Goal: Information Seeking & Learning: Learn about a topic

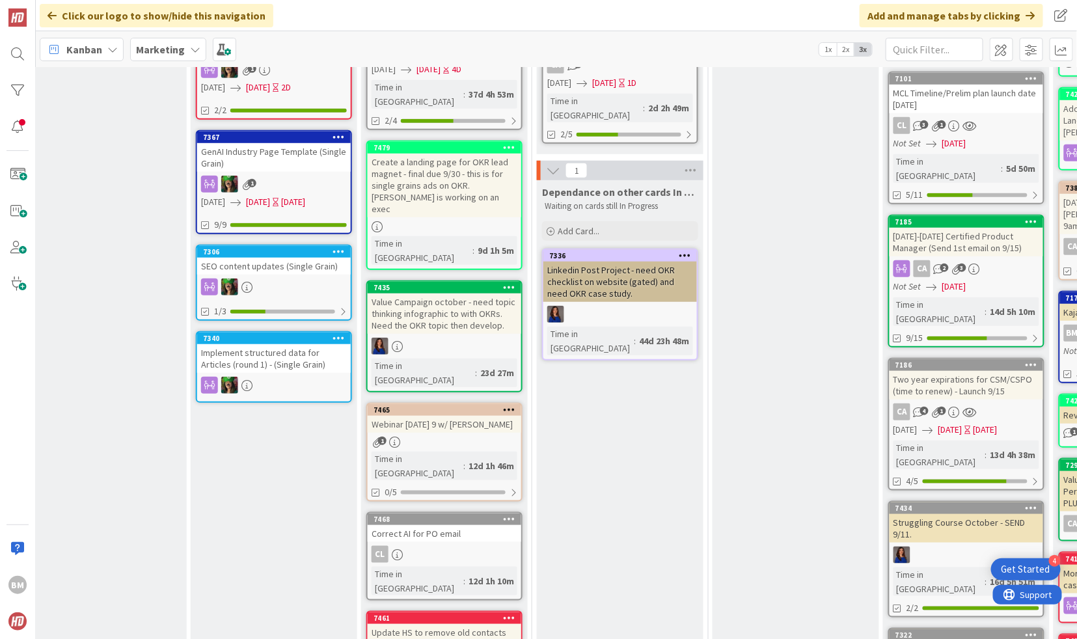
scroll to position [340, 385]
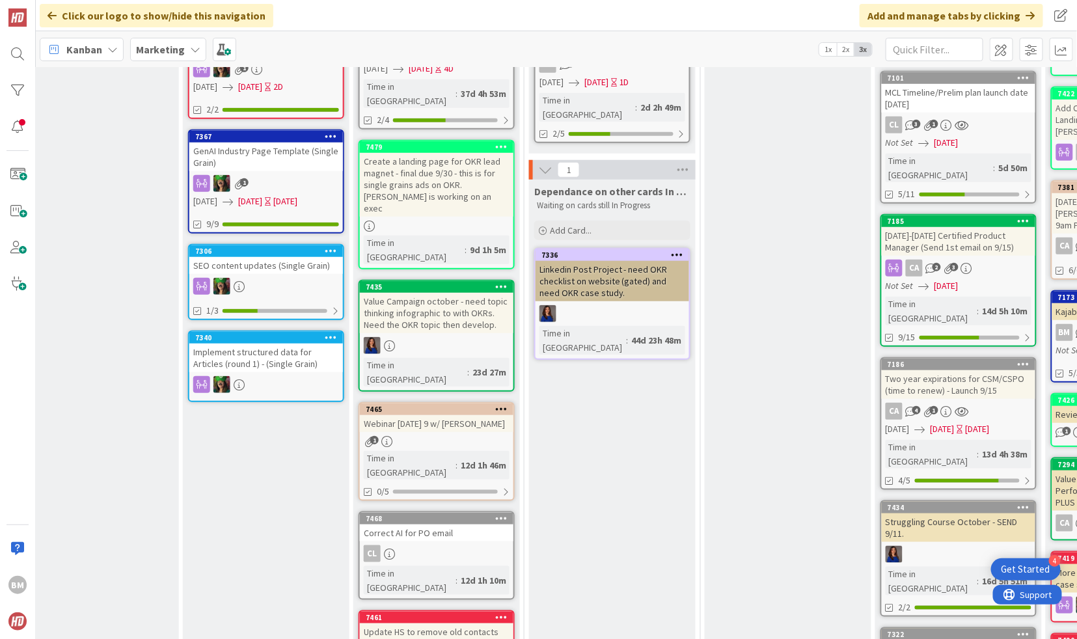
click at [438, 525] on div "Correct AI for PO email" at bounding box center [437, 533] width 154 height 17
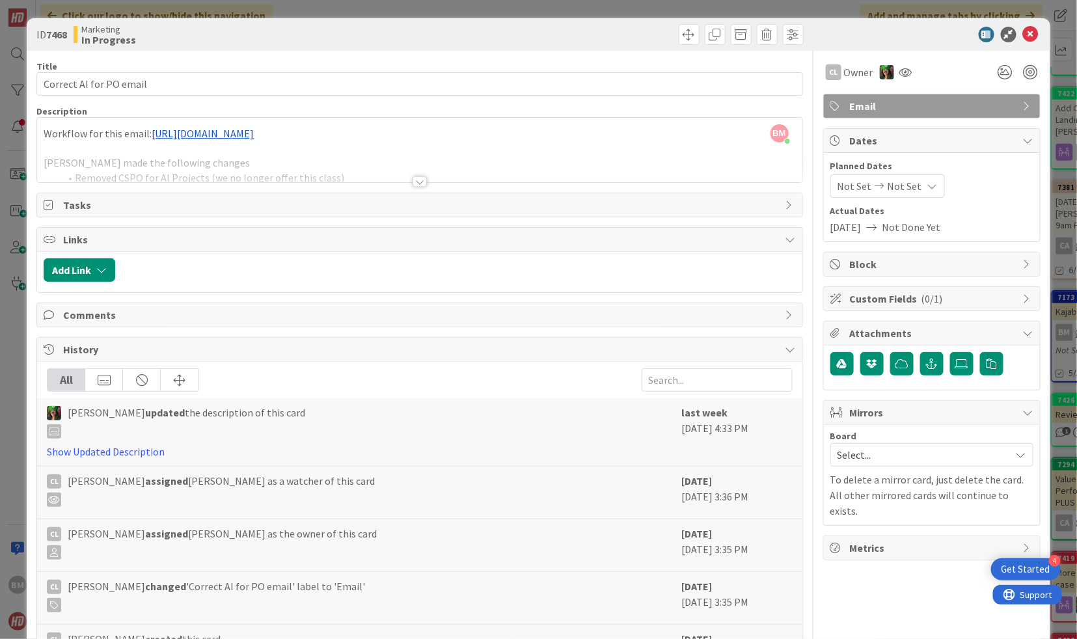
click at [420, 180] on div at bounding box center [420, 181] width 14 height 10
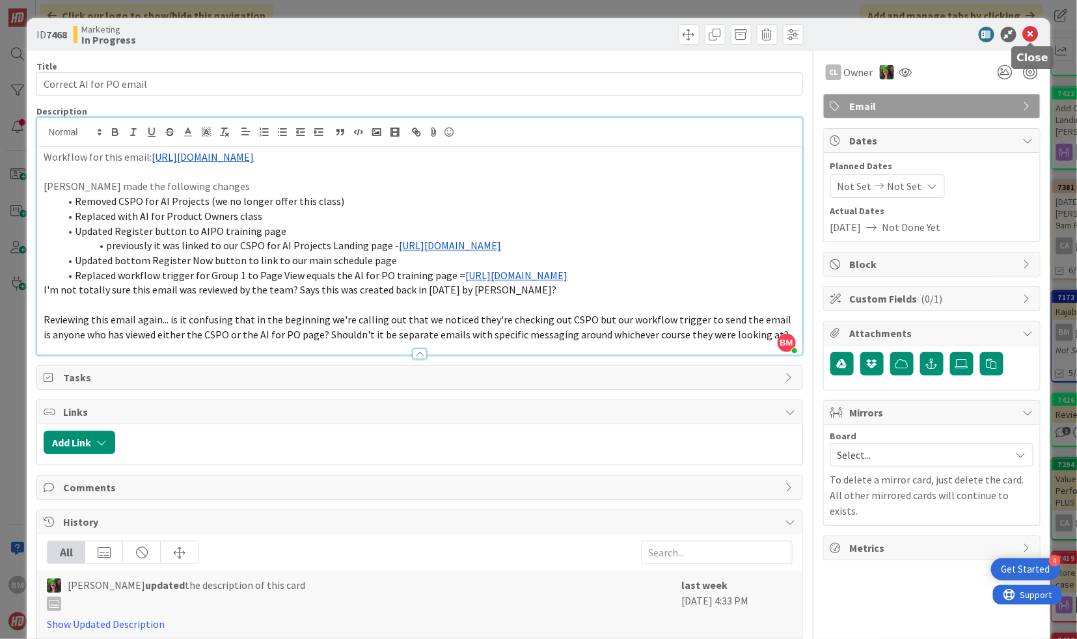
click at [1029, 33] on icon at bounding box center [1031, 35] width 16 height 16
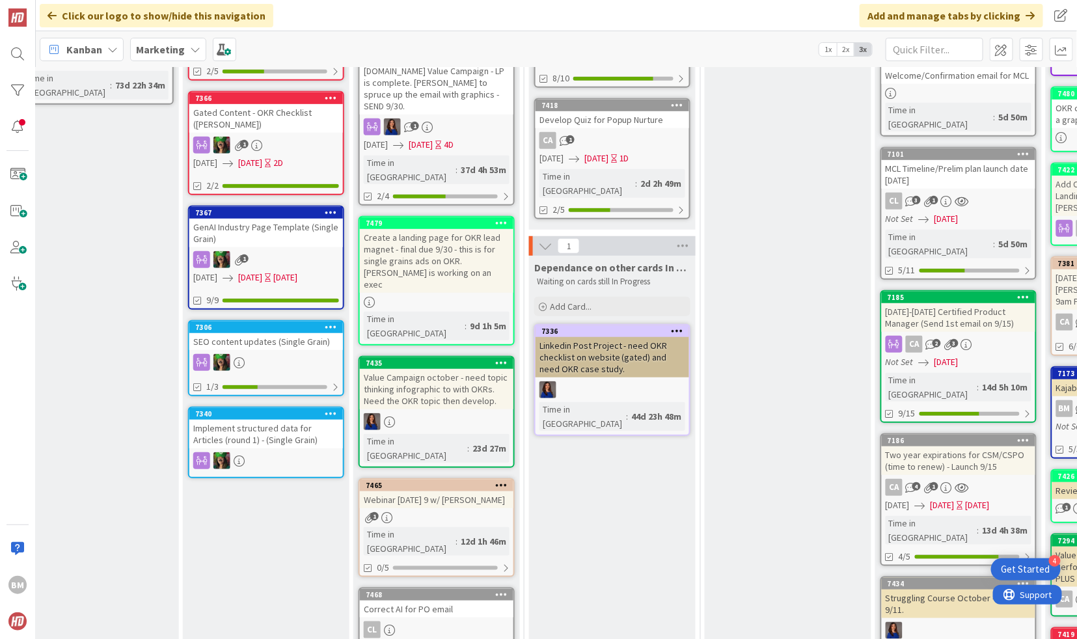
scroll to position [248, 385]
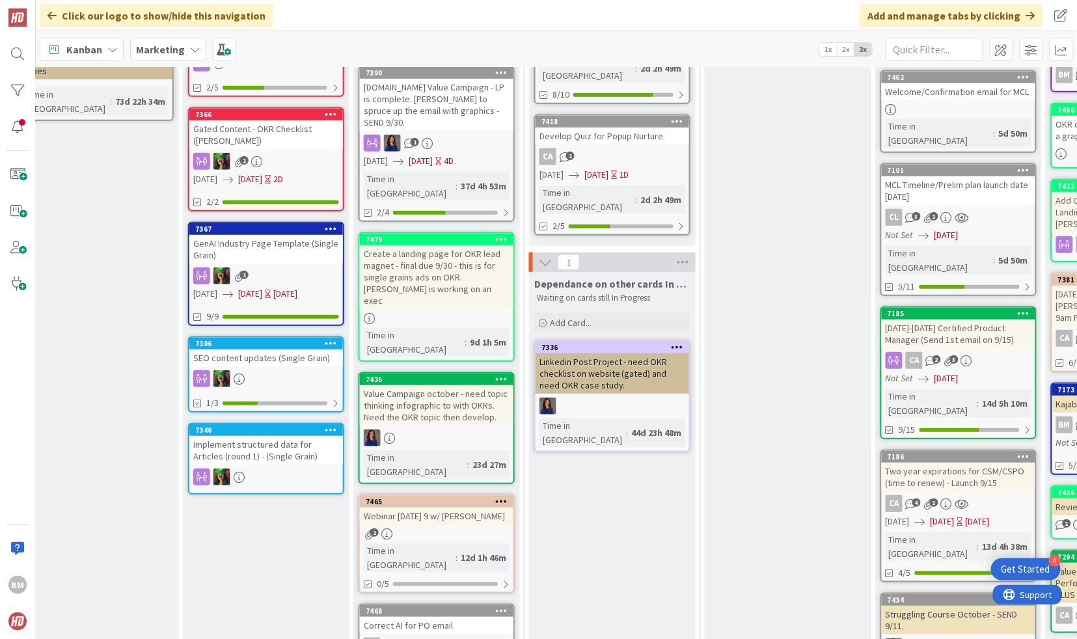
click at [470, 245] on div "Create a landing page for OKR lead magnet - final due 9/30 - this is for single…" at bounding box center [437, 277] width 154 height 64
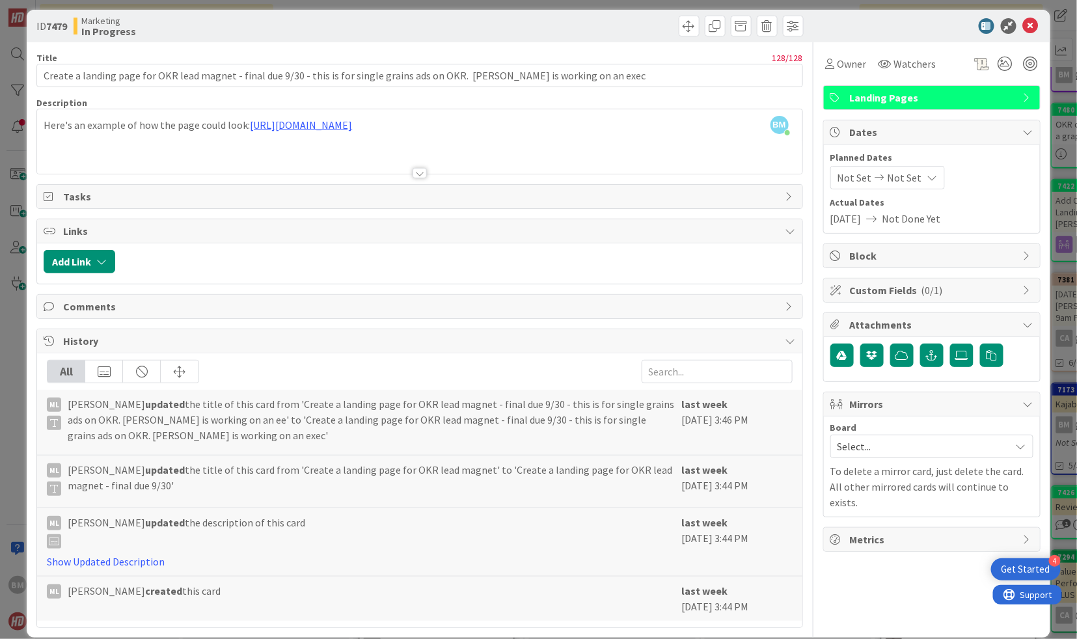
scroll to position [6, 0]
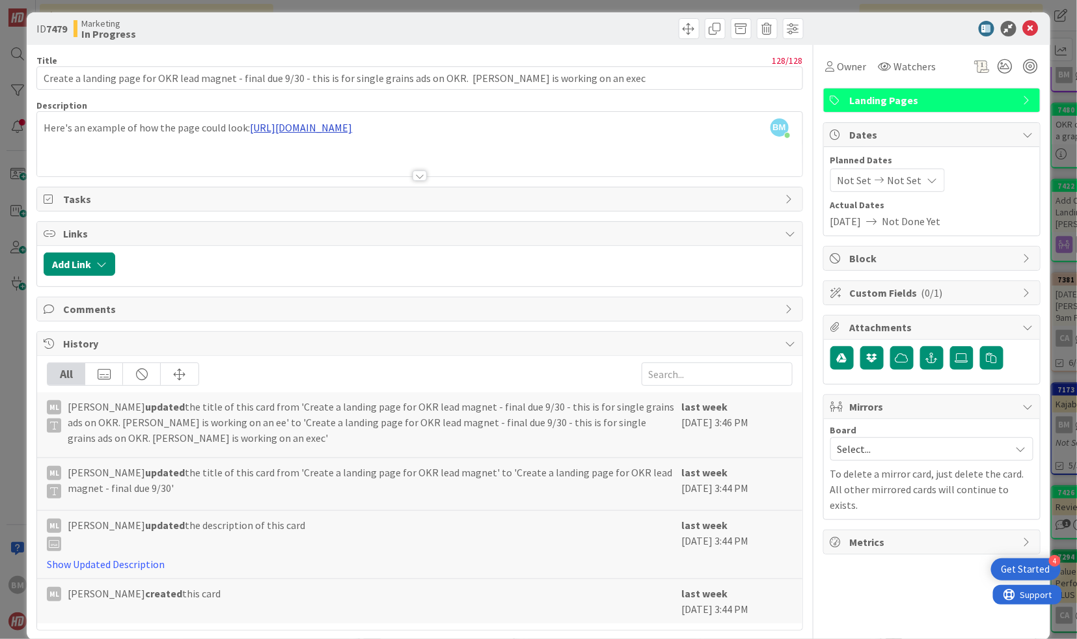
click at [506, 129] on div "BM [PERSON_NAME] just joined Here's an example of how the page could look: [URL…" at bounding box center [419, 144] width 765 height 64
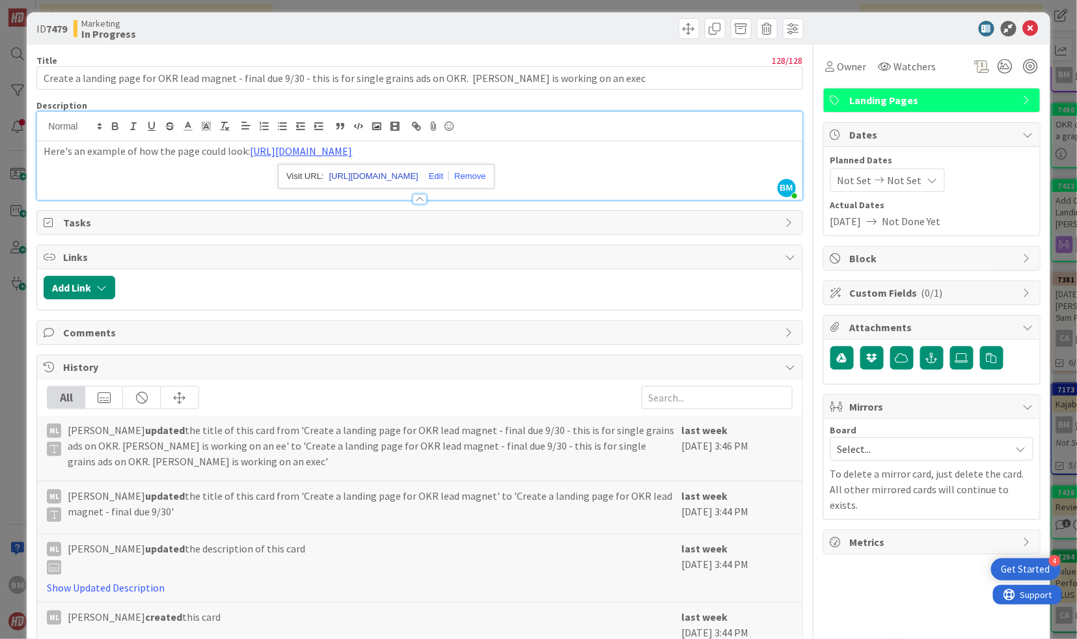
click at [413, 176] on link "[URL][DOMAIN_NAME]" at bounding box center [373, 176] width 89 height 17
click at [683, 159] on div "Here's an example of how the page could look: [URL][DOMAIN_NAME]" at bounding box center [419, 170] width 765 height 59
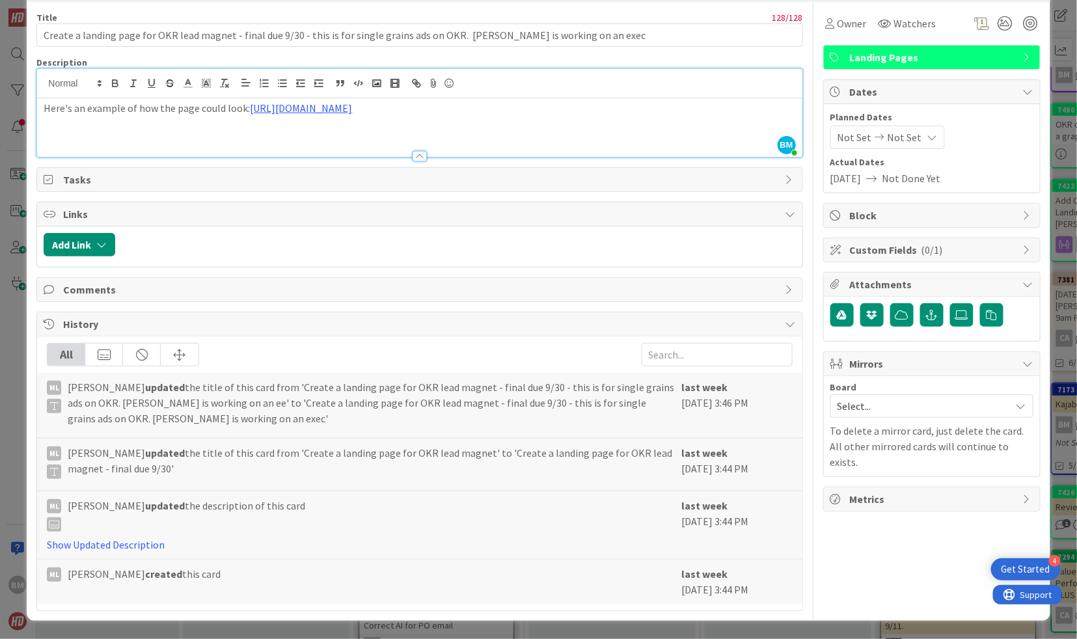
scroll to position [0, 0]
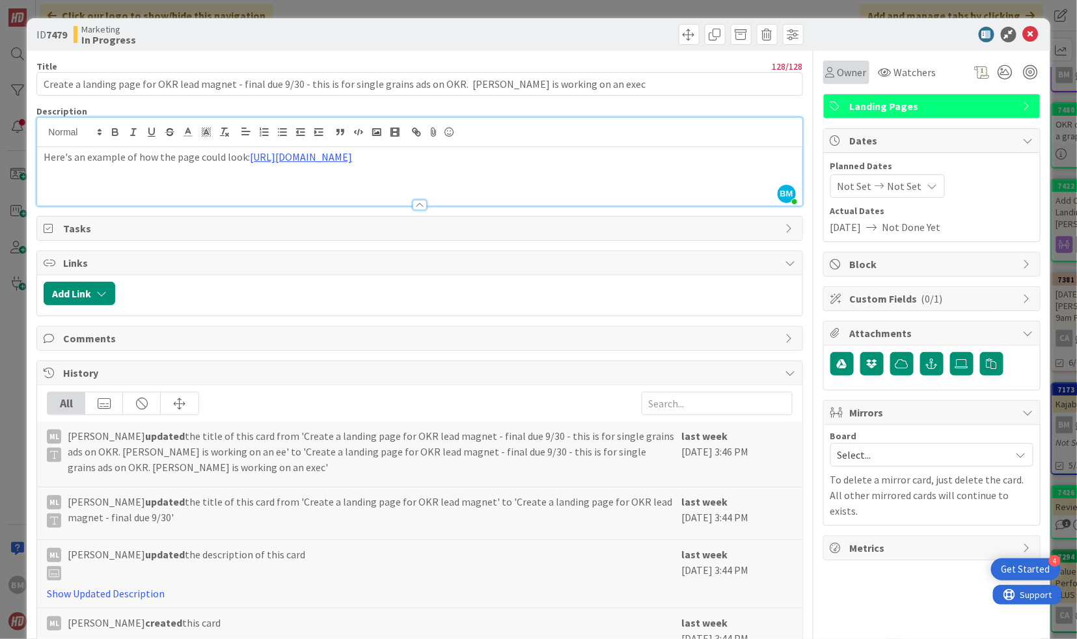
click at [856, 73] on span "Owner" at bounding box center [852, 72] width 29 height 16
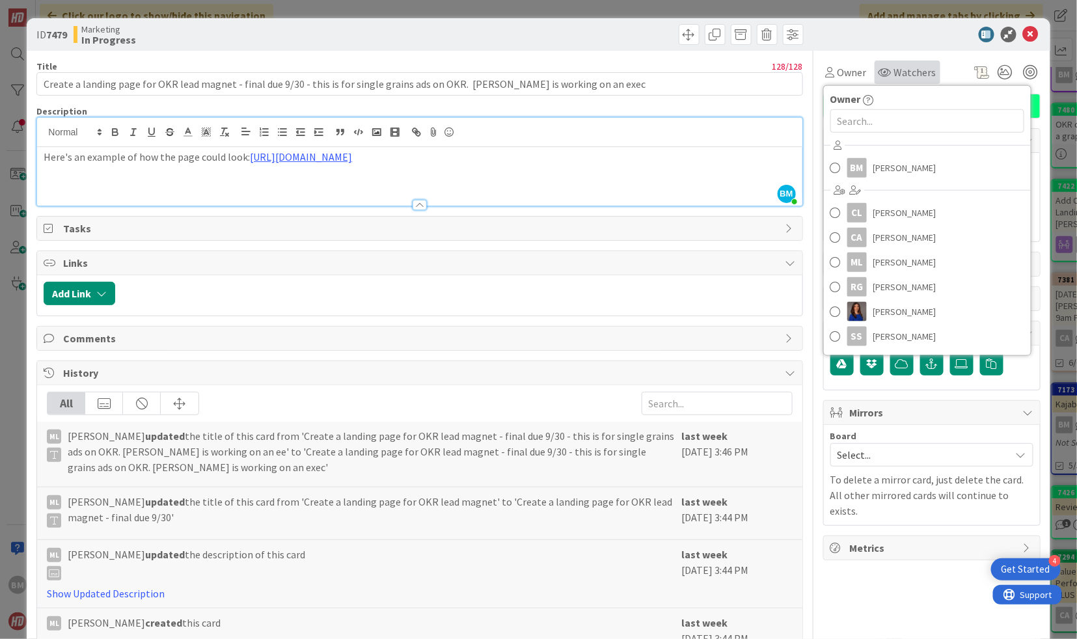
click at [903, 66] on span "Watchers" at bounding box center [915, 72] width 42 height 16
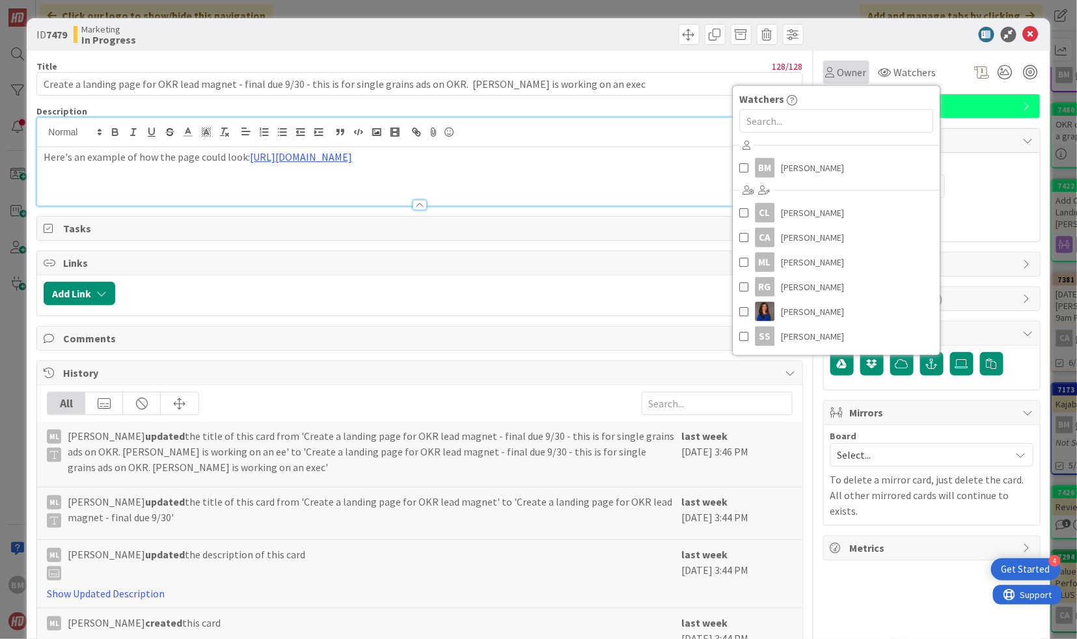
click at [852, 78] on span "Owner" at bounding box center [852, 72] width 29 height 16
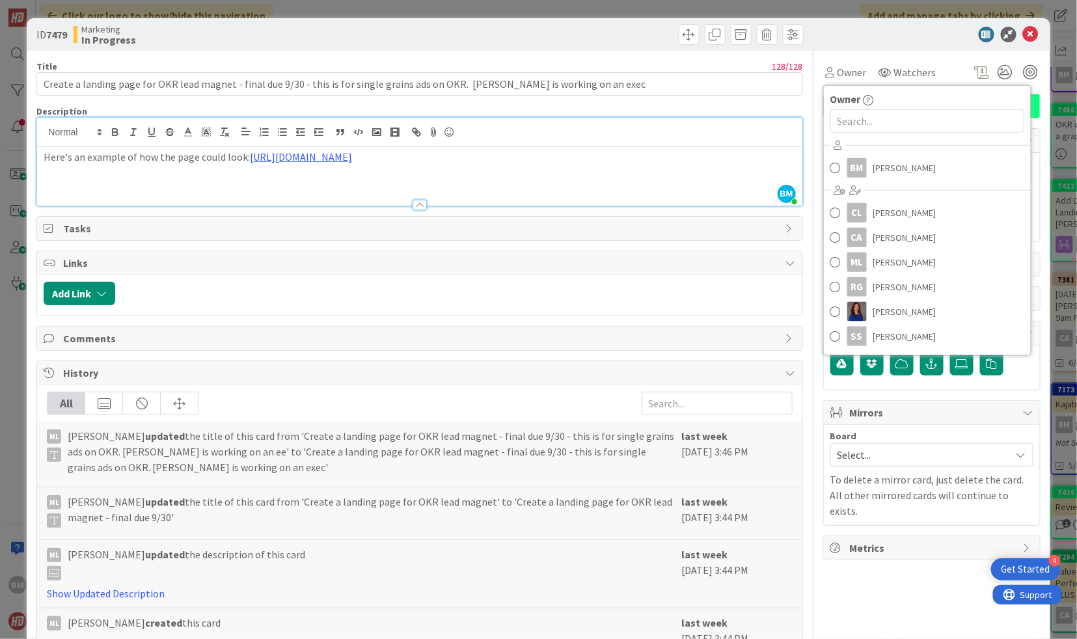
click at [640, 267] on span "Links" at bounding box center [420, 263] width 715 height 16
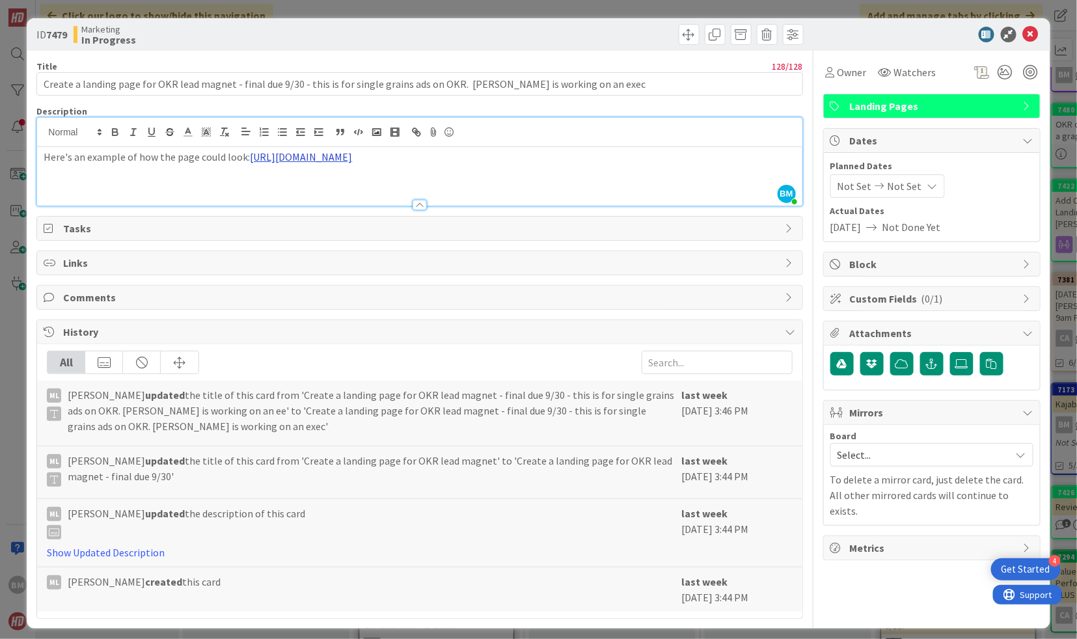
click at [352, 158] on link "[URL][DOMAIN_NAME]" at bounding box center [301, 156] width 102 height 13
click at [589, 152] on p "Here's an example of how the page could look: [URL][DOMAIN_NAME]" at bounding box center [420, 157] width 752 height 15
drag, startPoint x: 575, startPoint y: 159, endPoint x: 32, endPoint y: 161, distance: 543.4
click at [32, 161] on div "ID 7479 Marketing In Progress Title 128 / 128 Create a landing page for OKR lea…" at bounding box center [538, 323] width 1023 height 610
copy p "Here's an example of how the page could look: [URL][DOMAIN_NAME]"
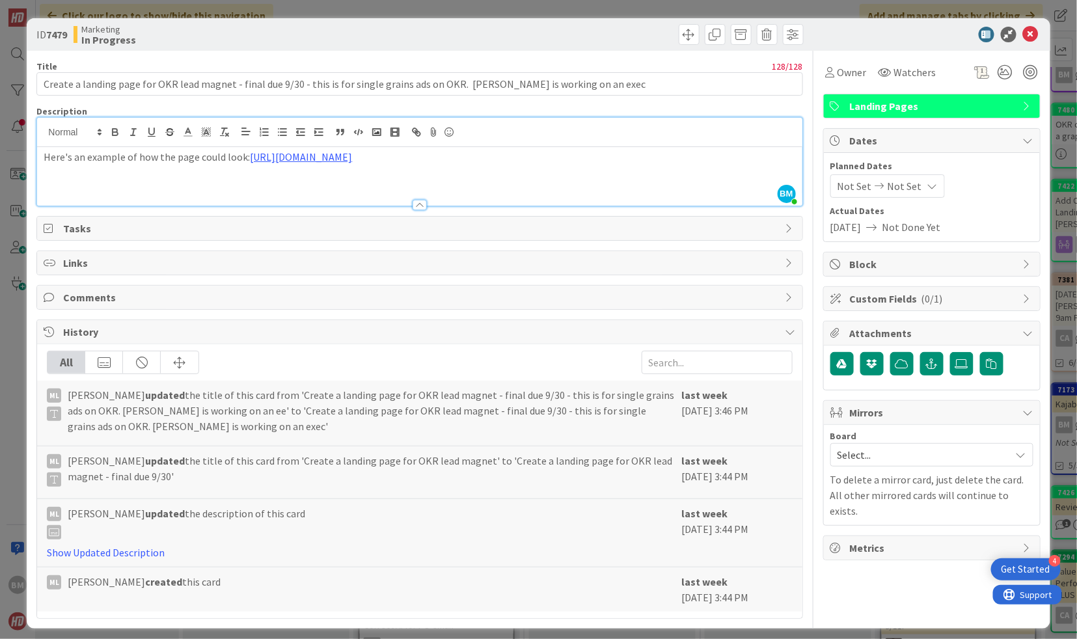
click at [886, 34] on div at bounding box center [925, 35] width 230 height 16
click at [1031, 35] on icon at bounding box center [1031, 35] width 16 height 16
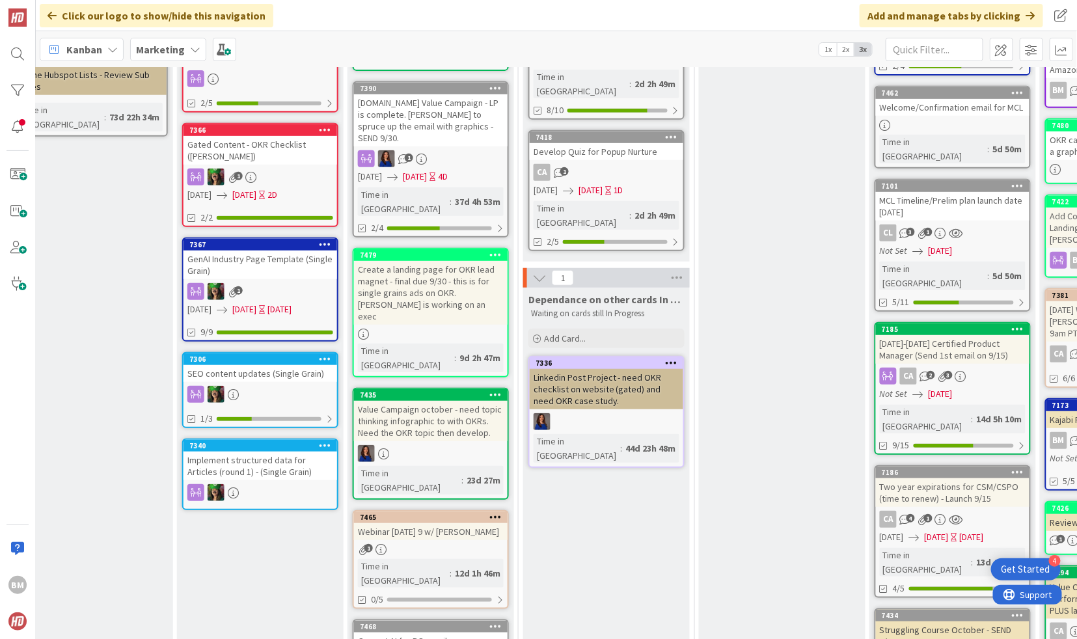
scroll to position [231, 390]
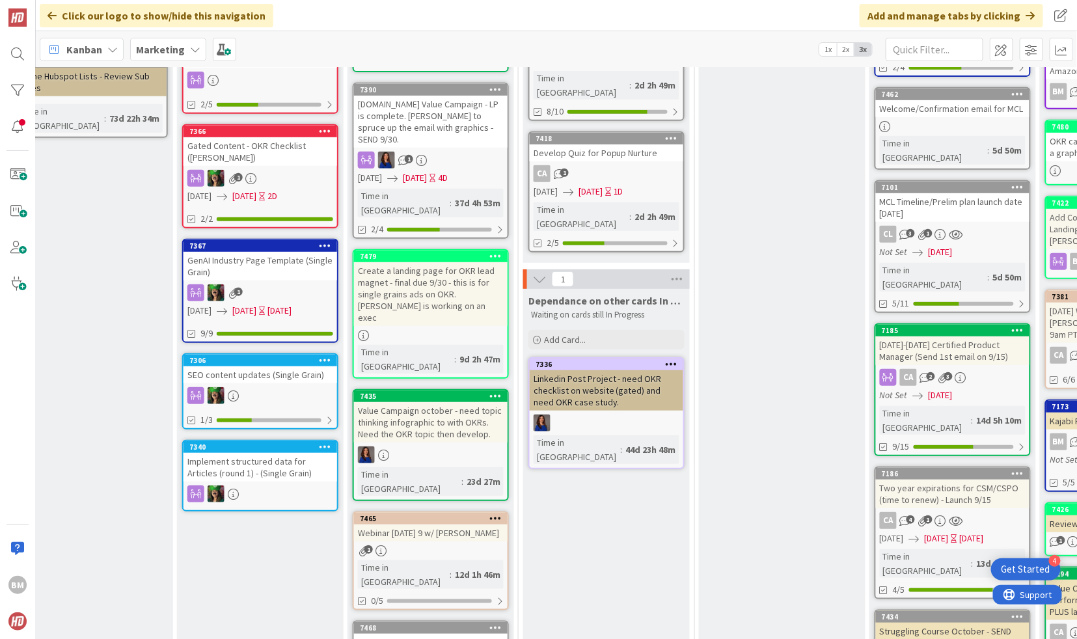
click at [439, 100] on div "[DOMAIN_NAME] Value Campaign - LP is complete. [PERSON_NAME] to spruce up the e…" at bounding box center [431, 122] width 154 height 52
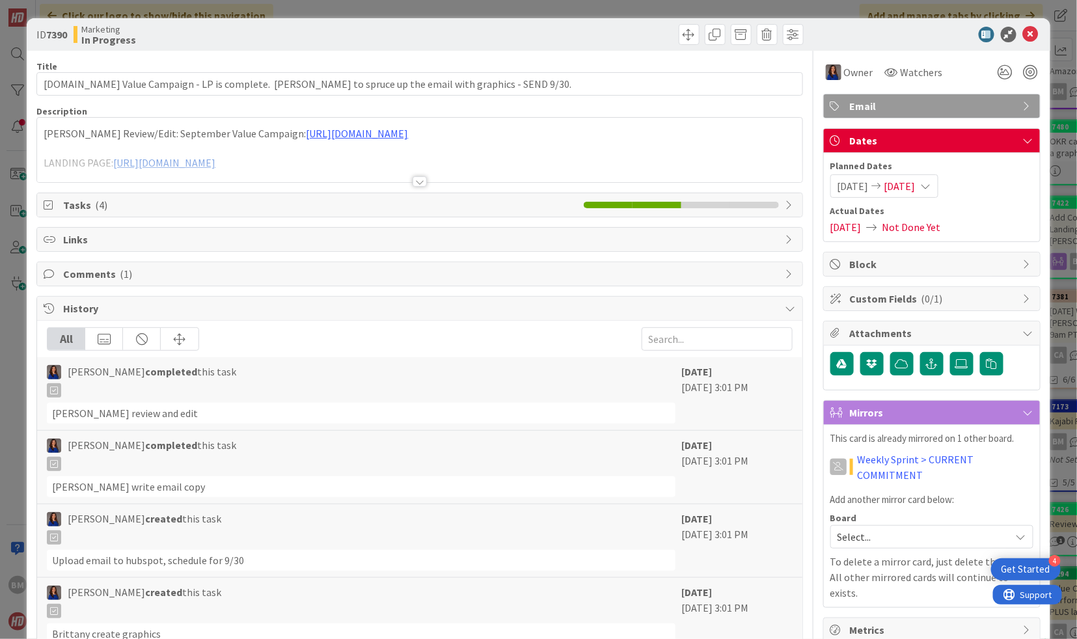
click at [183, 161] on div at bounding box center [419, 165] width 765 height 33
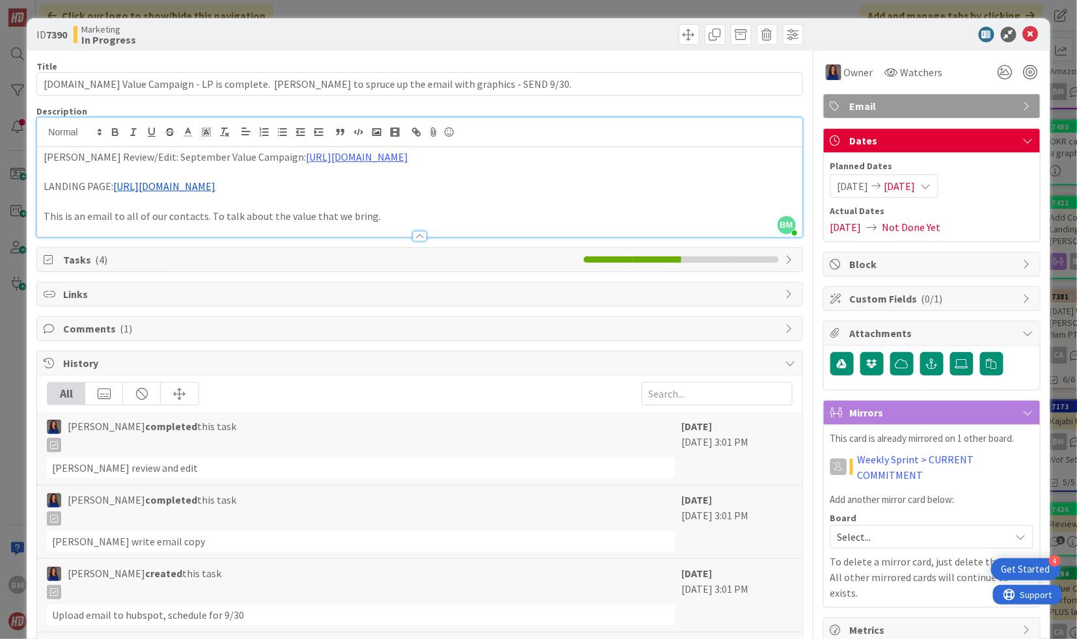
click at [178, 190] on link "[URL][DOMAIN_NAME]" at bounding box center [164, 186] width 102 height 13
click at [181, 209] on link "[URL][DOMAIN_NAME]" at bounding box center [187, 212] width 89 height 17
click at [406, 202] on p at bounding box center [420, 201] width 752 height 15
click at [1033, 36] on icon at bounding box center [1031, 35] width 16 height 16
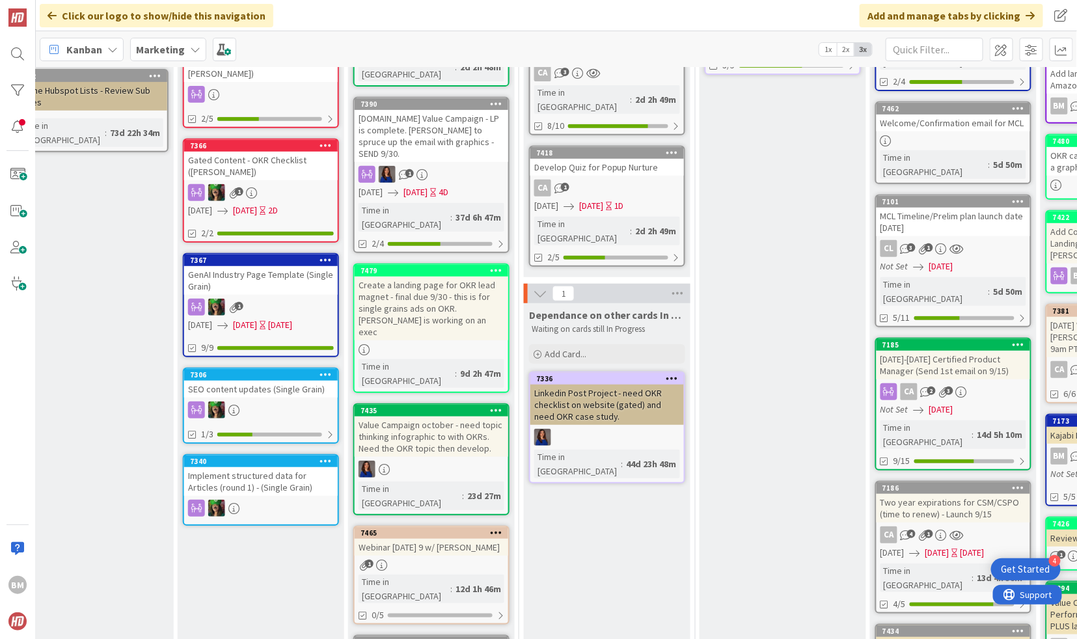
click at [422, 277] on div "Create a landing page for OKR lead magnet - final due 9/30 - this is for single…" at bounding box center [432, 309] width 154 height 64
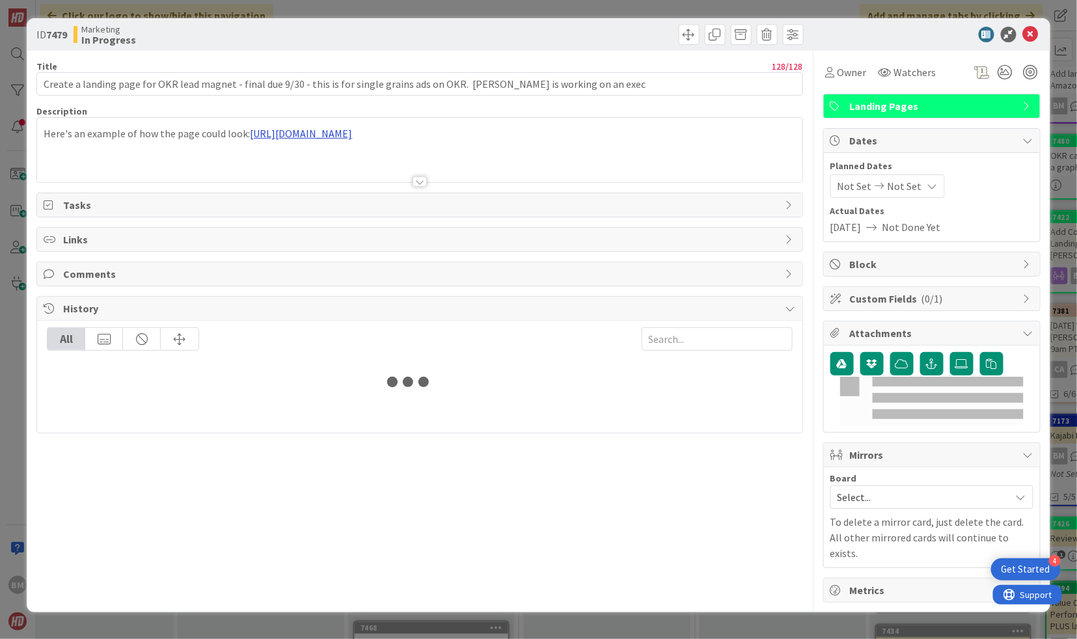
click at [347, 134] on div "Here's an example of how the page could look: [URL][DOMAIN_NAME]" at bounding box center [419, 150] width 765 height 64
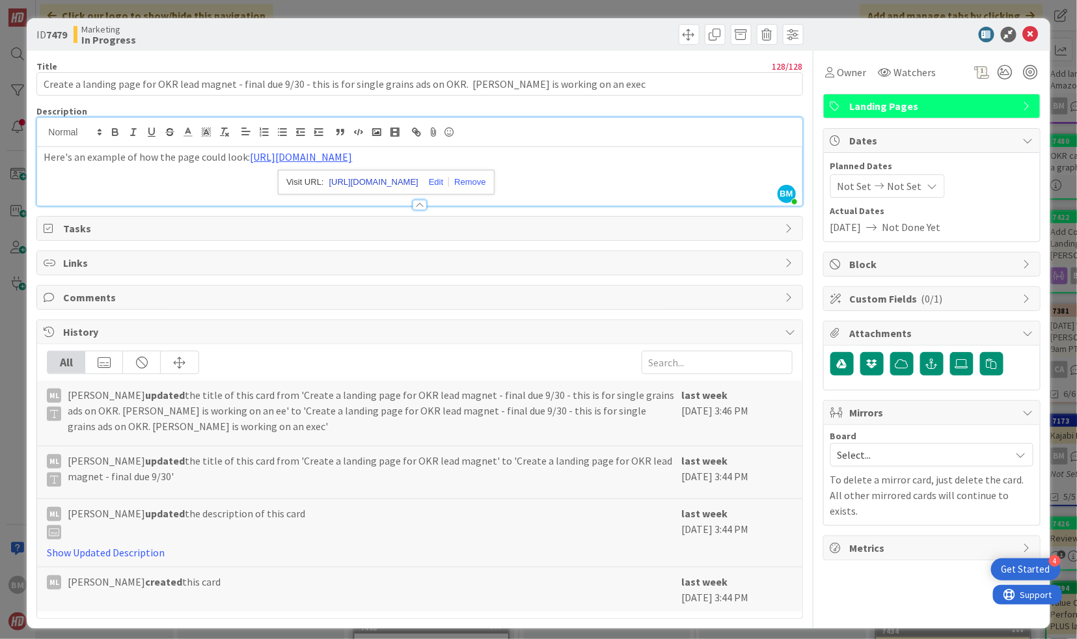
click at [363, 179] on link "[URL][DOMAIN_NAME]" at bounding box center [373, 182] width 89 height 17
click at [1033, 33] on icon at bounding box center [1031, 35] width 16 height 16
